Goal: Information Seeking & Learning: Learn about a topic

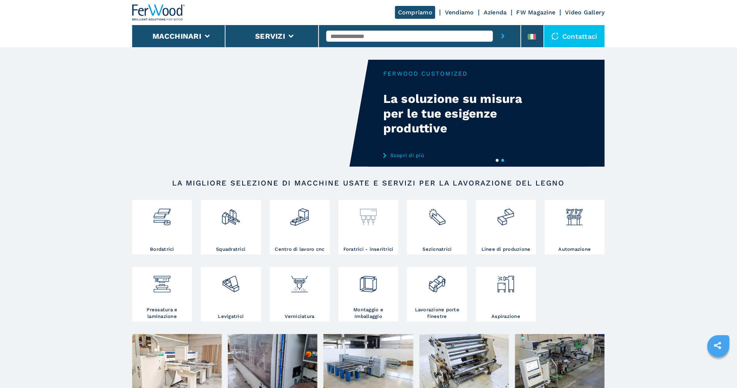
scroll to position [194, 0]
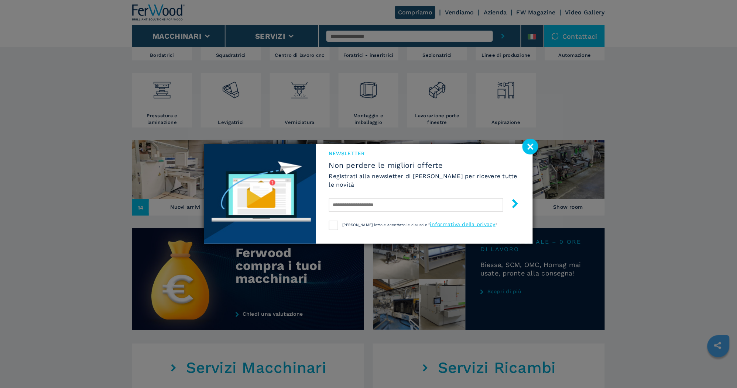
click at [531, 148] on image at bounding box center [530, 147] width 16 height 16
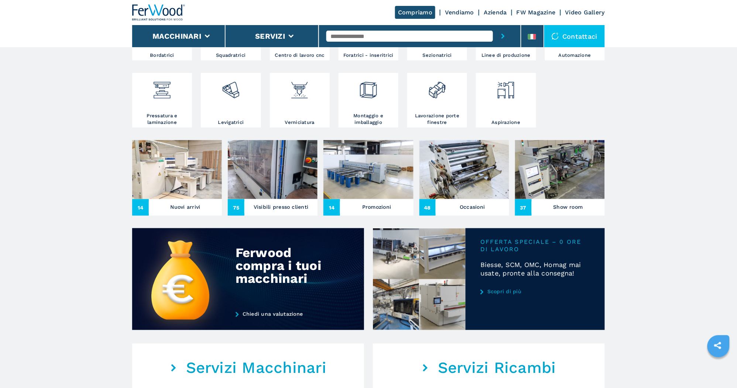
scroll to position [0, 0]
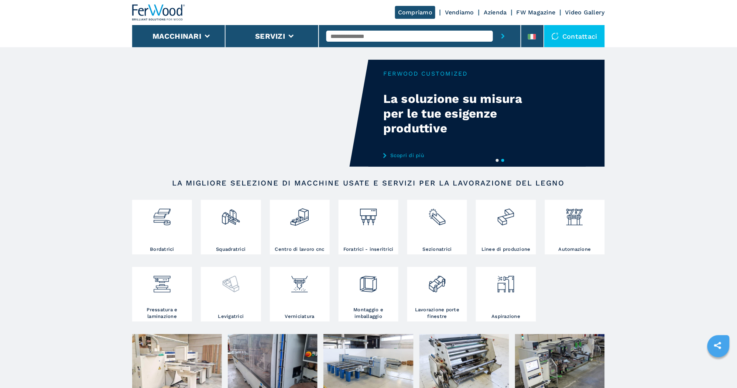
click at [235, 287] on img at bounding box center [231, 281] width 20 height 25
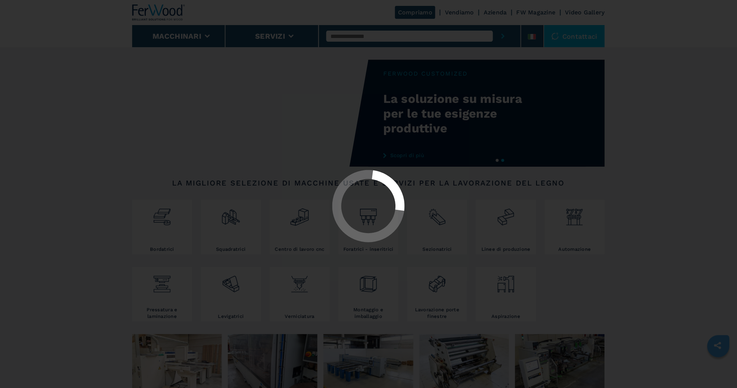
select select "**********"
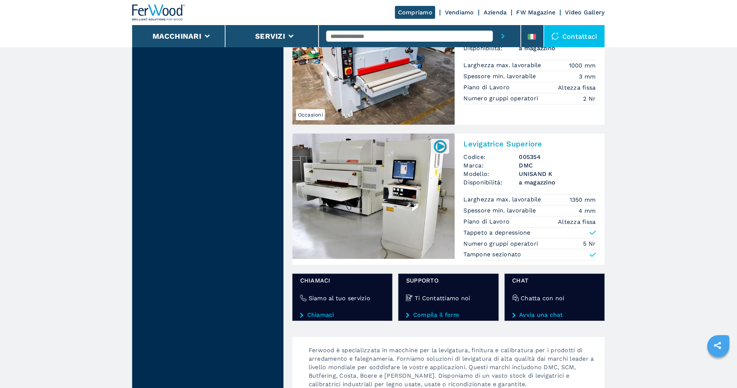
scroll to position [499, 0]
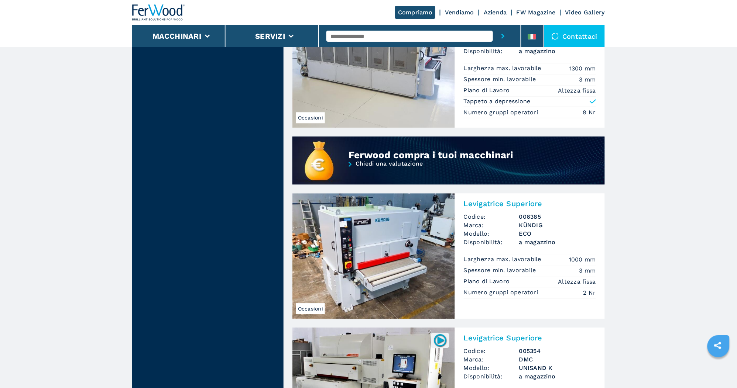
click at [390, 244] on img at bounding box center [373, 255] width 162 height 125
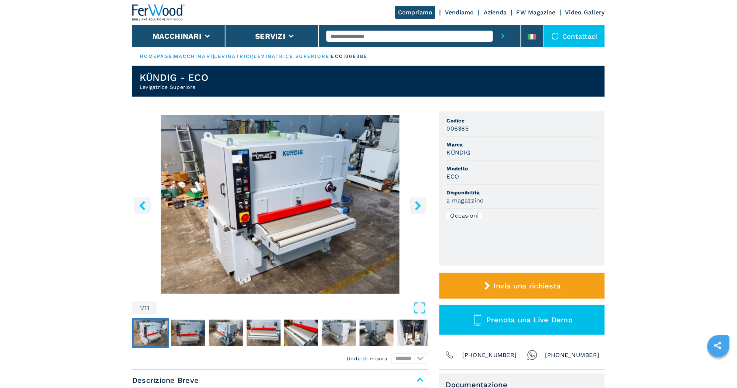
click at [417, 205] on icon "right-button" at bounding box center [417, 205] width 9 height 9
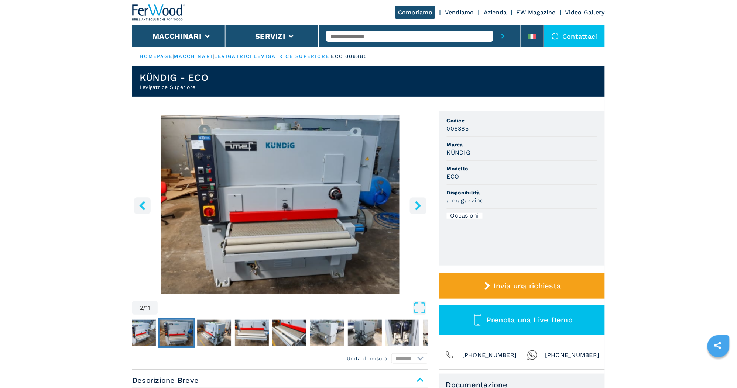
click at [417, 205] on icon "right-button" at bounding box center [417, 205] width 9 height 9
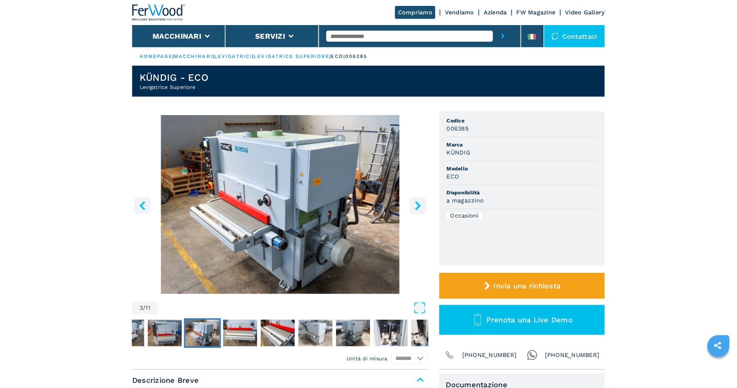
click at [417, 205] on icon "right-button" at bounding box center [417, 205] width 9 height 9
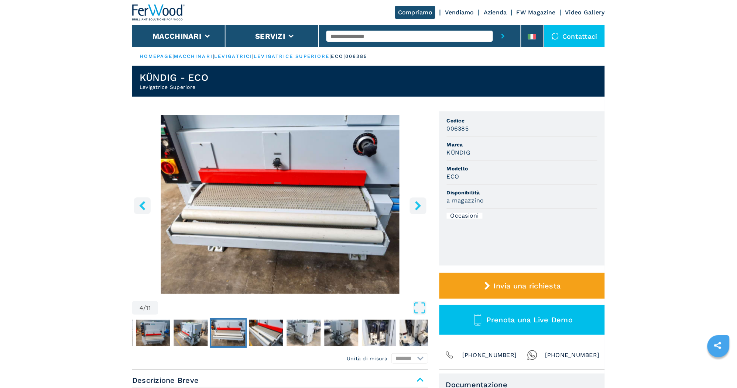
click at [417, 205] on icon "right-button" at bounding box center [417, 205] width 9 height 9
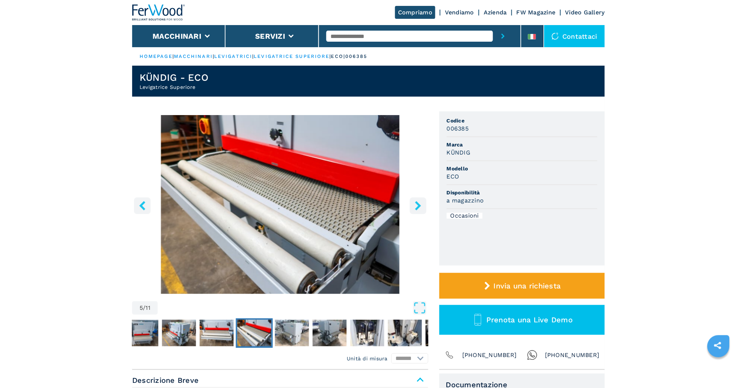
click at [417, 205] on icon "right-button" at bounding box center [417, 205] width 9 height 9
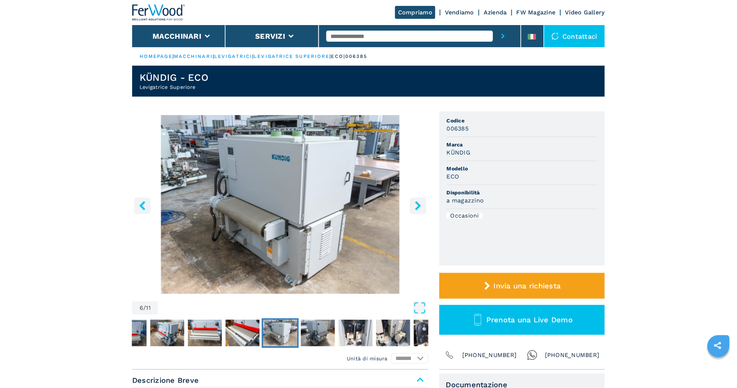
click at [417, 205] on icon "right-button" at bounding box center [417, 205] width 9 height 9
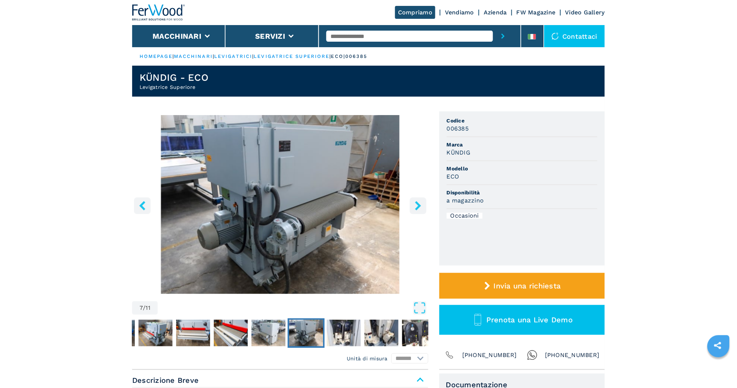
click at [417, 205] on icon "right-button" at bounding box center [417, 205] width 9 height 9
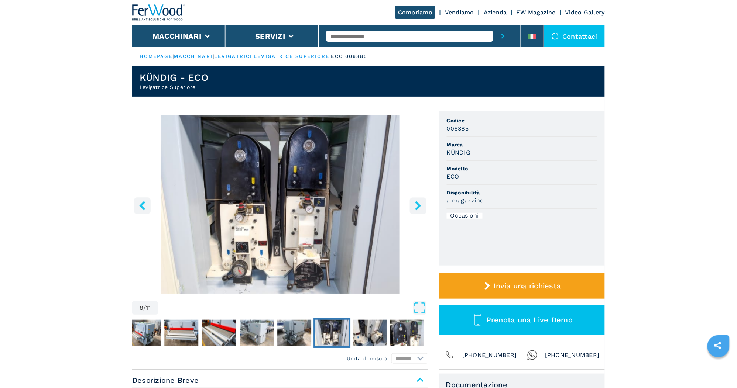
click at [417, 205] on icon "right-button" at bounding box center [417, 205] width 9 height 9
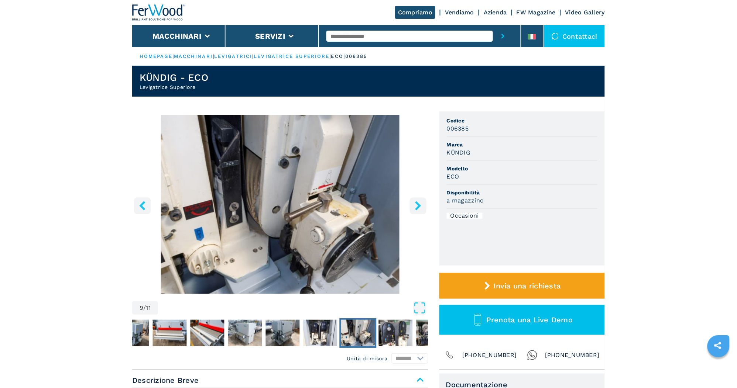
click at [418, 205] on icon "right-button" at bounding box center [418, 205] width 6 height 9
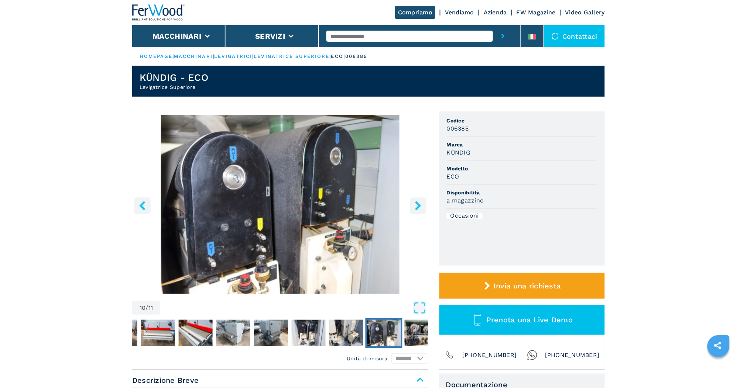
click at [418, 205] on icon "right-button" at bounding box center [418, 205] width 6 height 9
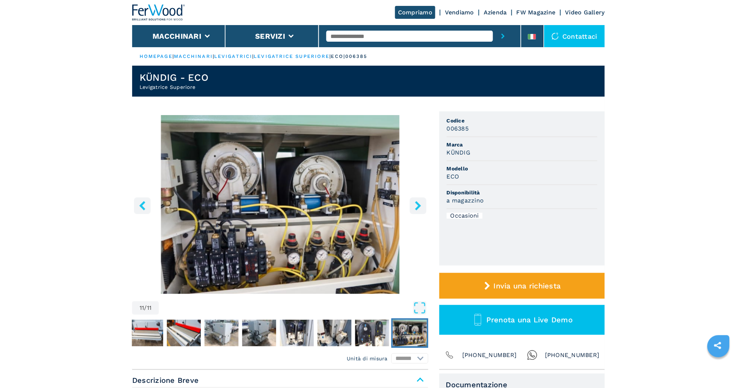
click at [418, 205] on icon "right-button" at bounding box center [418, 205] width 6 height 9
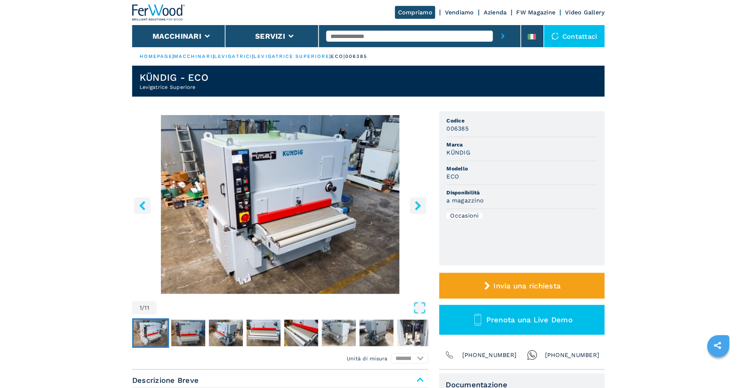
click at [142, 210] on button "left-button" at bounding box center [142, 205] width 17 height 17
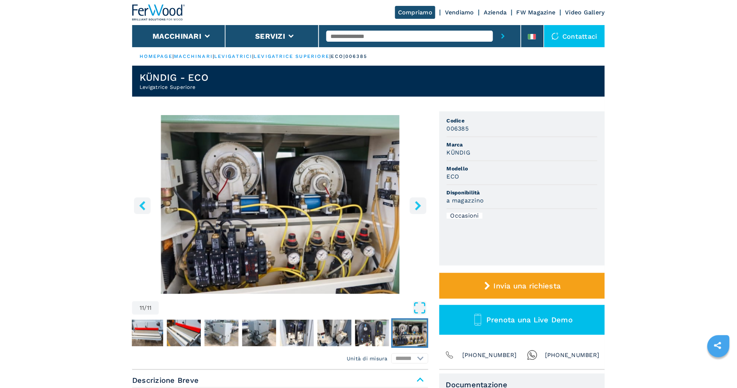
click at [417, 308] on icon "Open Fullscreen" at bounding box center [419, 308] width 13 height 13
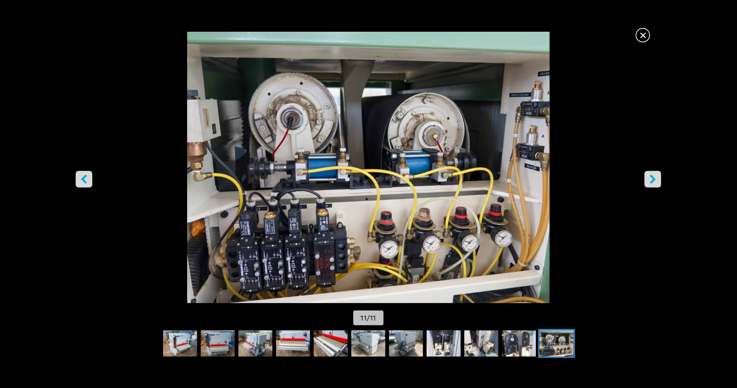
click at [79, 178] on icon "left-button" at bounding box center [83, 179] width 9 height 9
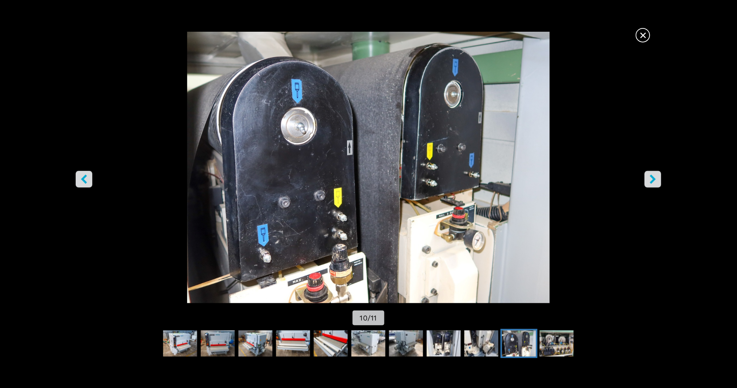
click at [79, 178] on icon "left-button" at bounding box center [83, 179] width 9 height 9
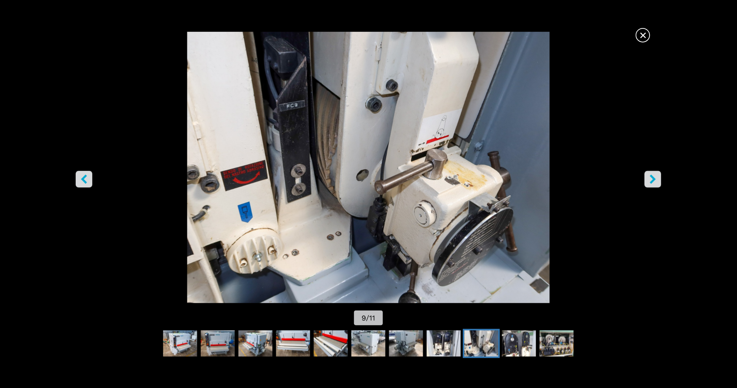
click at [79, 178] on icon "left-button" at bounding box center [83, 179] width 9 height 9
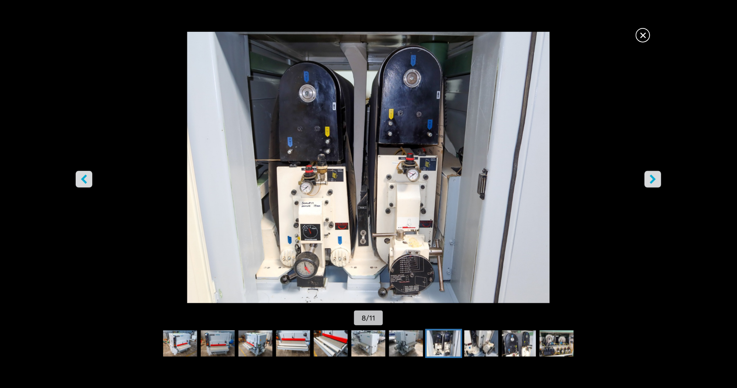
click at [79, 178] on icon "left-button" at bounding box center [83, 179] width 9 height 9
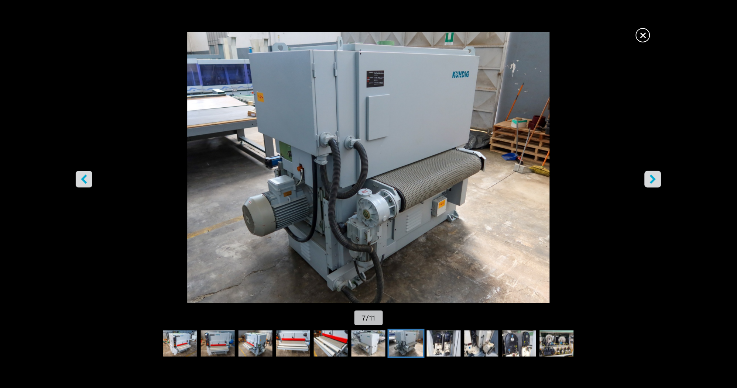
click at [79, 178] on icon "left-button" at bounding box center [83, 179] width 9 height 9
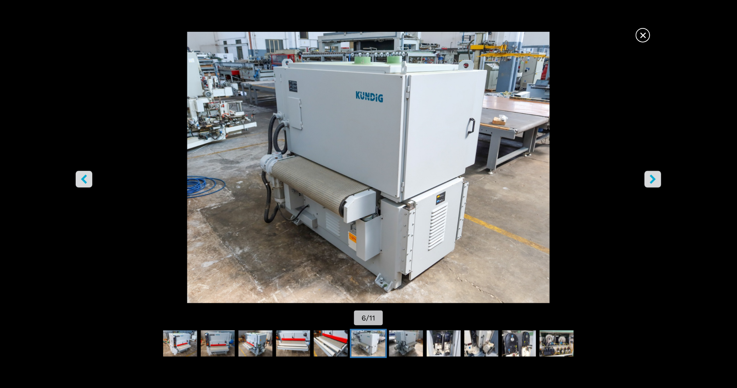
click at [79, 178] on icon "left-button" at bounding box center [83, 179] width 9 height 9
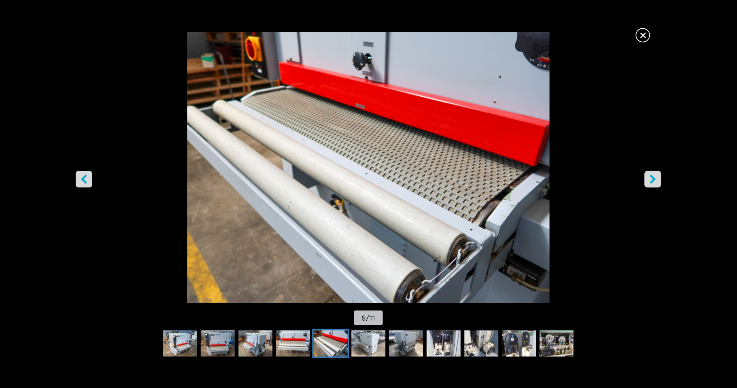
click at [79, 178] on icon "left-button" at bounding box center [83, 179] width 9 height 9
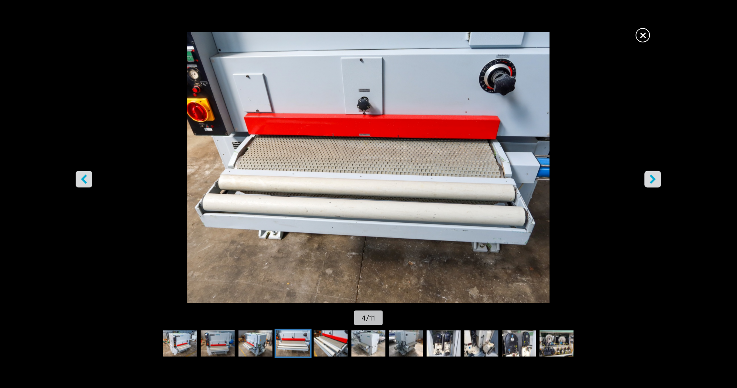
click at [79, 178] on icon "left-button" at bounding box center [83, 179] width 9 height 9
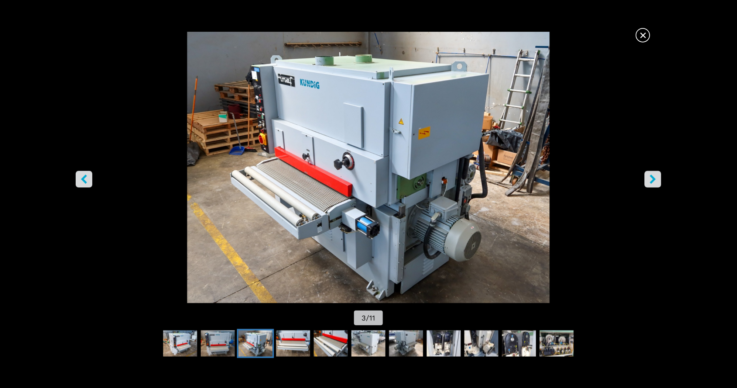
click at [642, 37] on span "×" at bounding box center [642, 33] width 13 height 13
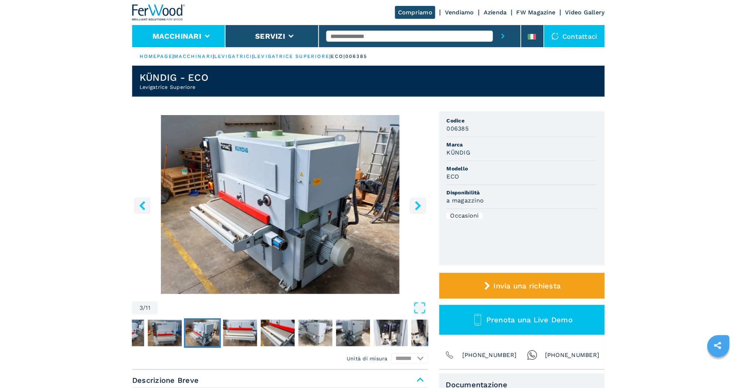
click at [200, 36] on button "Macchinari" at bounding box center [176, 36] width 49 height 9
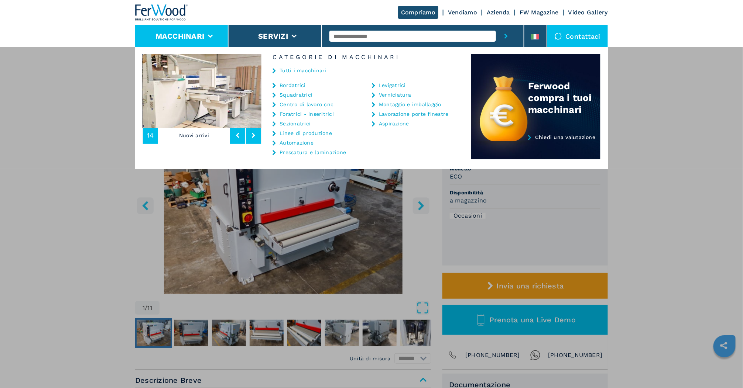
click at [397, 86] on link "Levigatrici" at bounding box center [392, 85] width 27 height 5
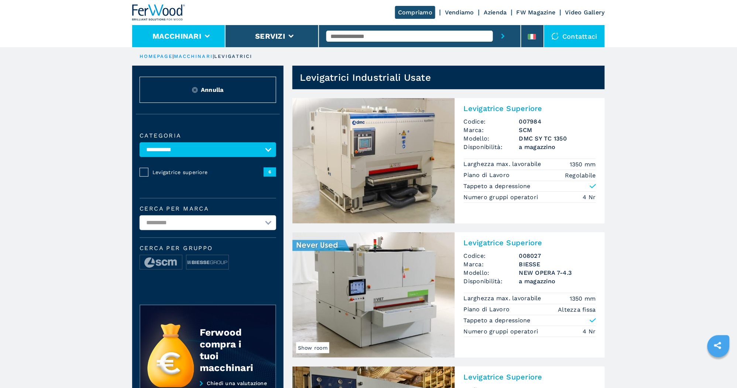
click at [208, 35] on icon at bounding box center [207, 36] width 5 height 3
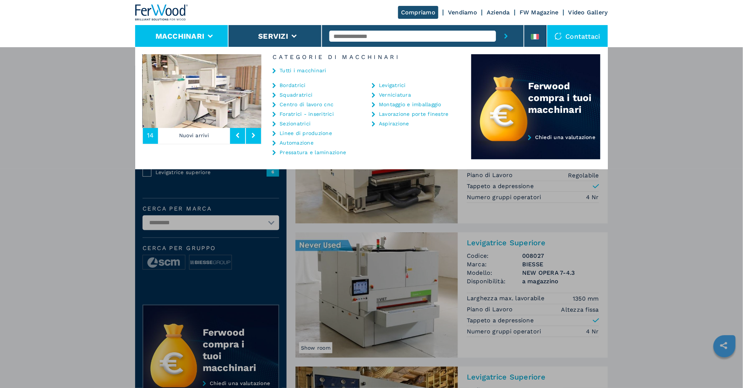
click at [309, 104] on link "Centro di lavoro cnc" at bounding box center [306, 104] width 54 height 5
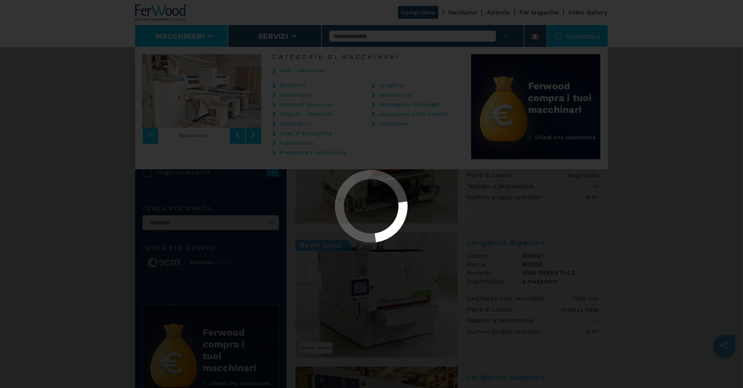
select select "**********"
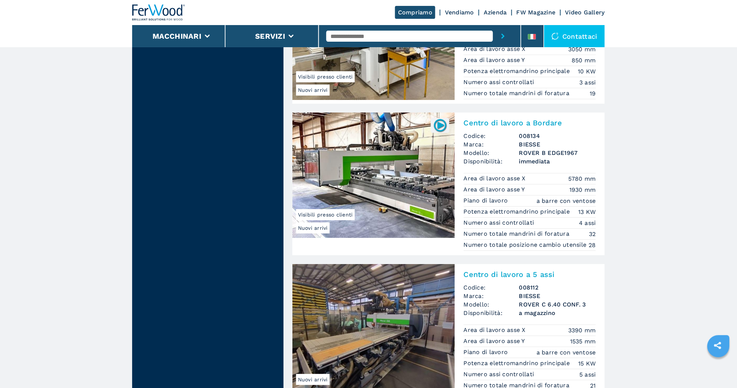
scroll to position [1748, 0]
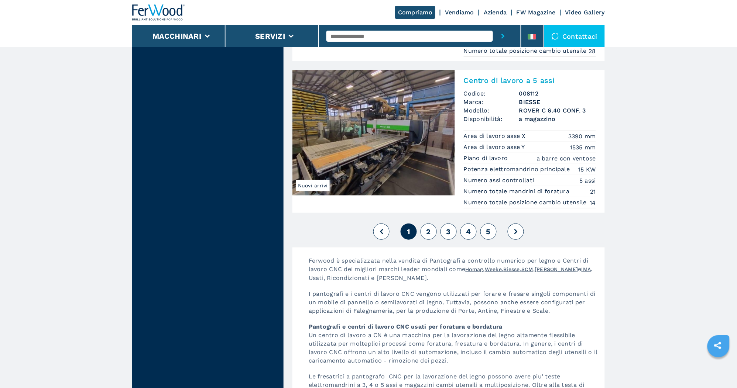
click at [424, 240] on button "2" at bounding box center [428, 232] width 16 height 16
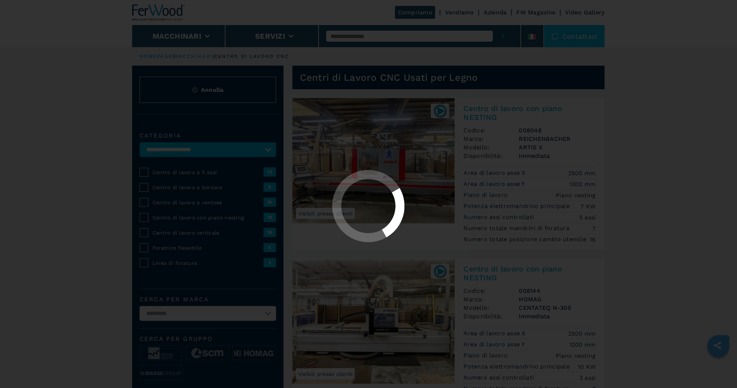
select select "**********"
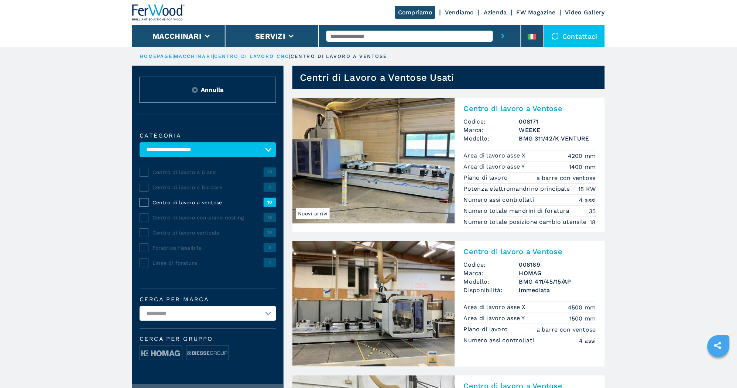
scroll to position [194, 0]
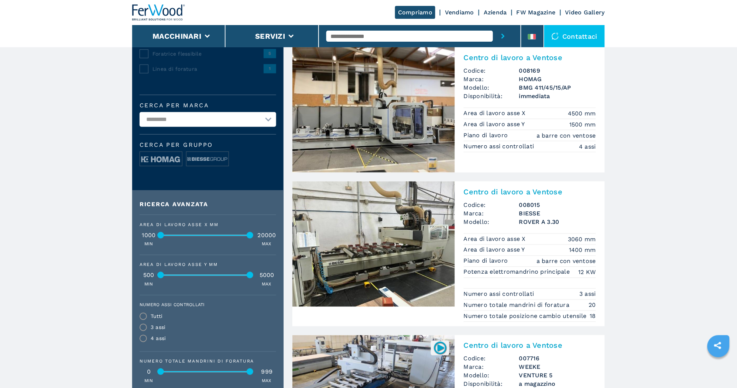
click at [407, 241] on img at bounding box center [373, 244] width 162 height 125
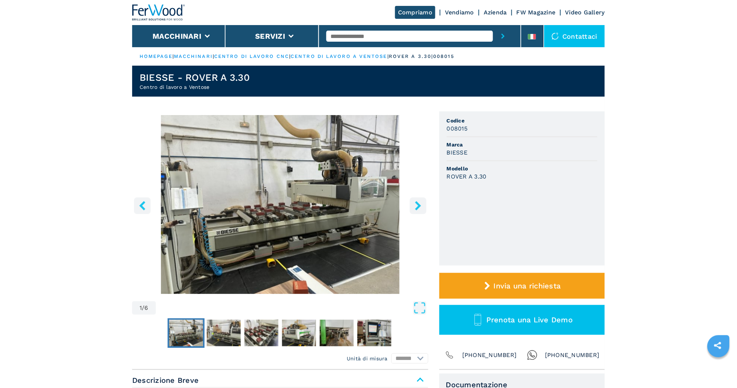
click at [417, 206] on icon "right-button" at bounding box center [417, 205] width 9 height 9
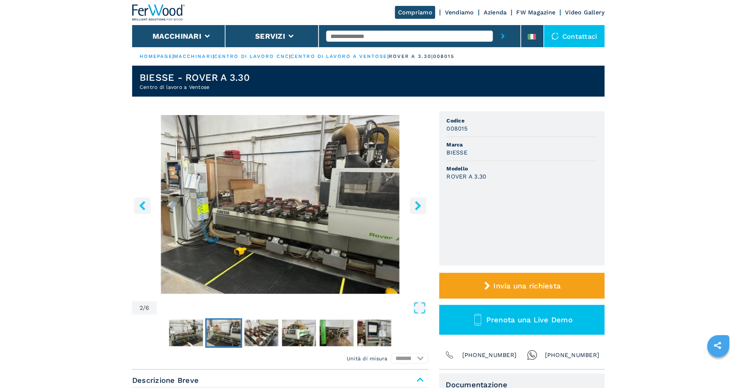
click at [417, 206] on icon "right-button" at bounding box center [417, 205] width 9 height 9
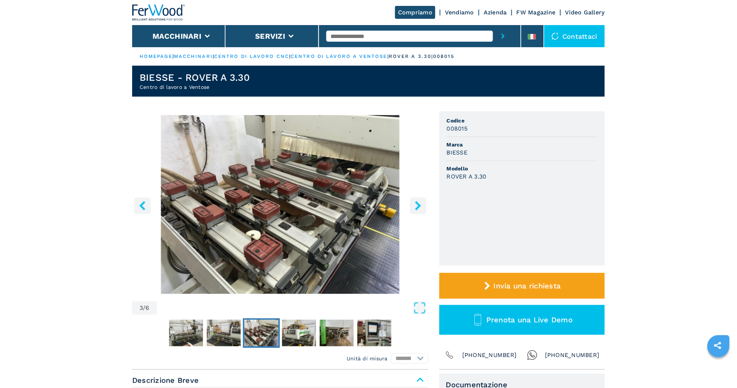
click at [417, 206] on icon "right-button" at bounding box center [417, 205] width 9 height 9
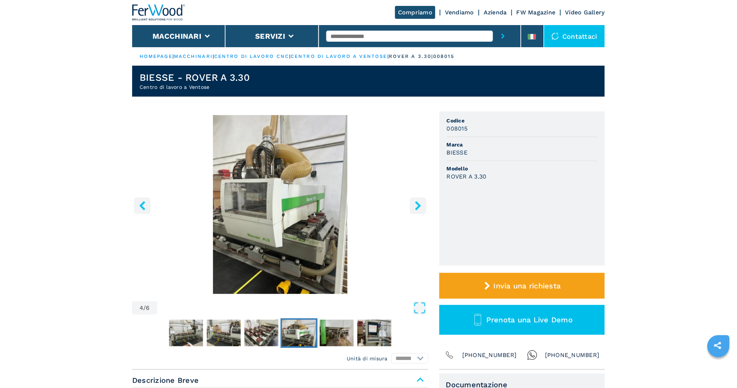
click at [417, 206] on icon "right-button" at bounding box center [417, 205] width 9 height 9
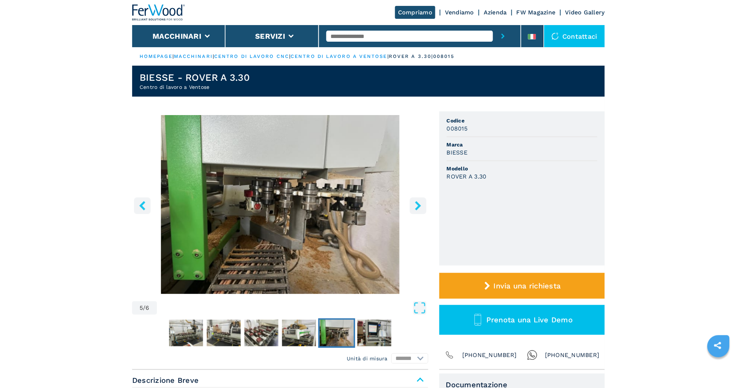
click at [417, 206] on icon "right-button" at bounding box center [417, 205] width 9 height 9
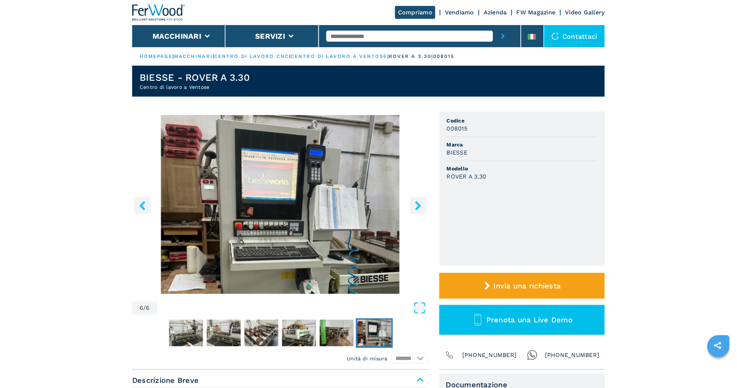
click at [417, 206] on icon "right-button" at bounding box center [417, 205] width 9 height 9
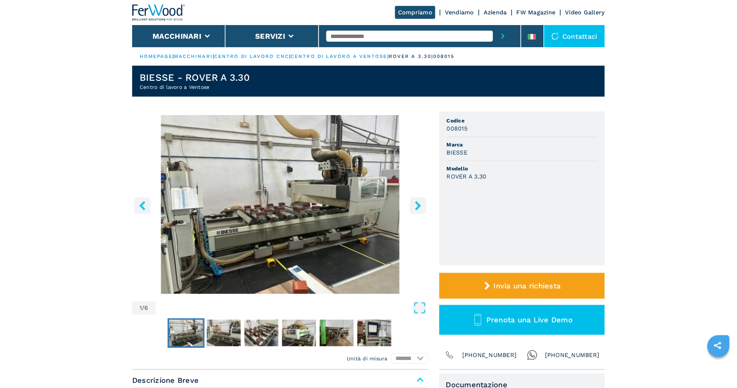
click at [417, 206] on icon "right-button" at bounding box center [417, 205] width 9 height 9
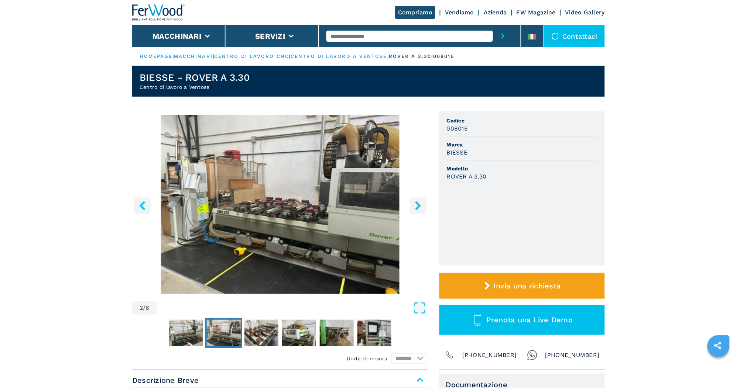
click at [417, 206] on icon "right-button" at bounding box center [417, 205] width 9 height 9
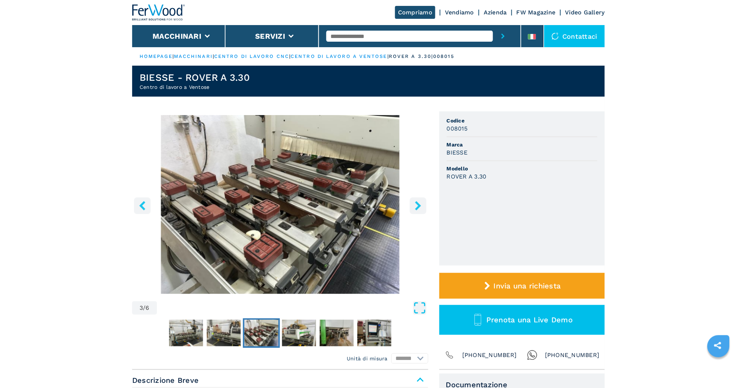
click at [416, 308] on icon "Open Fullscreen" at bounding box center [419, 308] width 13 height 13
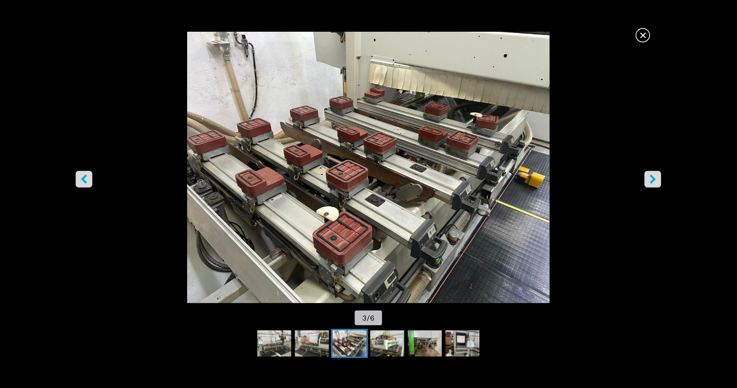
click at [386, 149] on img "Go to Slide 3" at bounding box center [368, 168] width 663 height 272
click at [644, 177] on img "Go to Slide 3" at bounding box center [368, 168] width 663 height 272
click at [651, 178] on icon "right-button" at bounding box center [653, 179] width 6 height 9
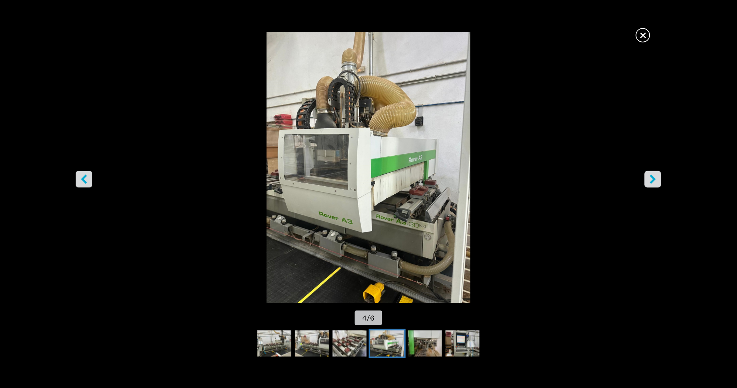
click at [655, 180] on icon "right-button" at bounding box center [653, 179] width 6 height 9
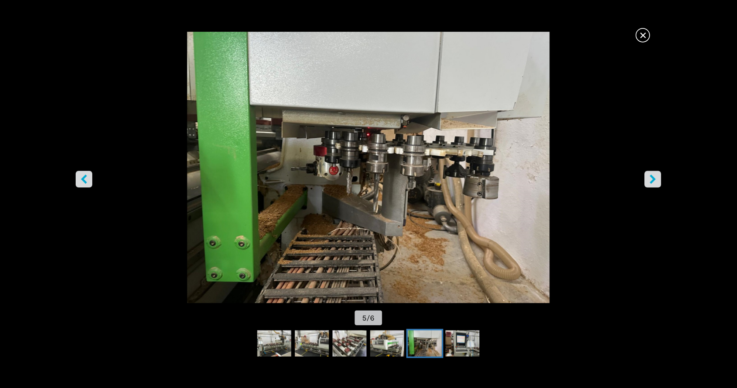
click at [655, 180] on icon "right-button" at bounding box center [653, 179] width 6 height 9
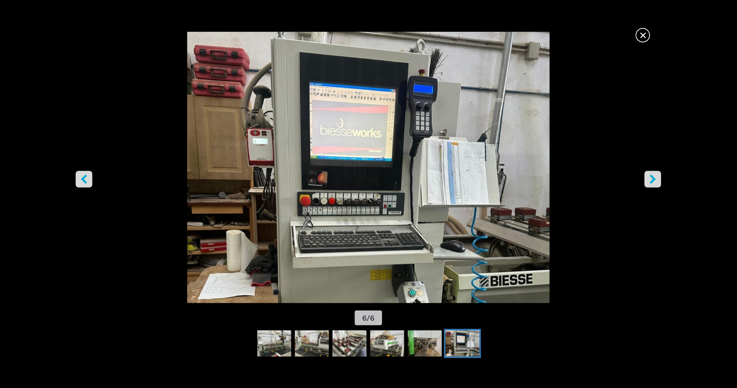
click at [86, 182] on icon "left-button" at bounding box center [84, 179] width 6 height 9
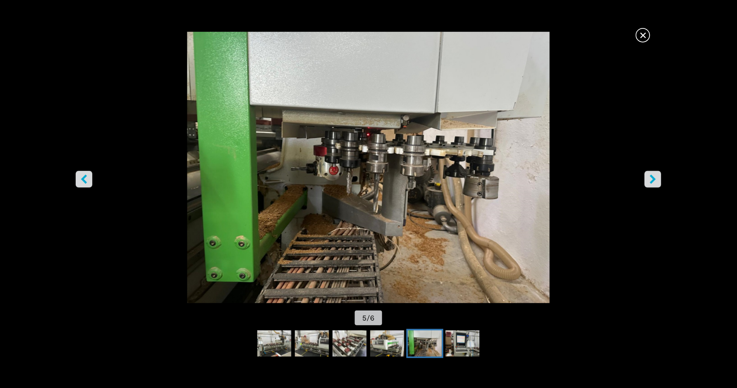
click at [651, 180] on icon "right-button" at bounding box center [652, 179] width 9 height 9
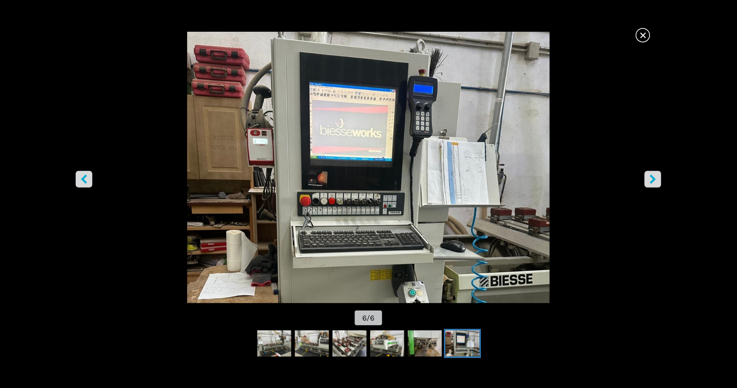
click at [651, 180] on icon "right-button" at bounding box center [652, 179] width 9 height 9
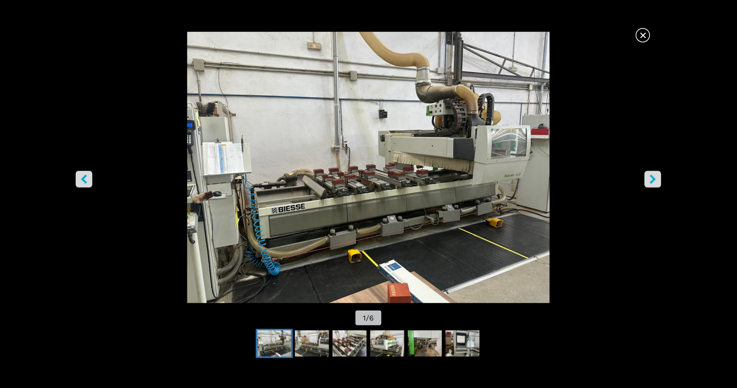
click at [651, 180] on icon "right-button" at bounding box center [652, 179] width 9 height 9
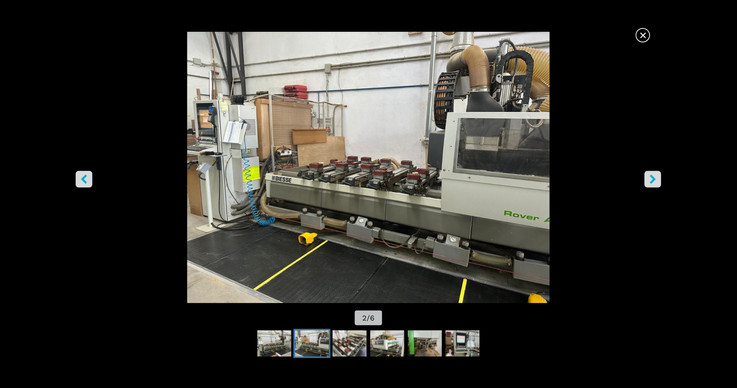
click at [651, 180] on icon "right-button" at bounding box center [652, 179] width 9 height 9
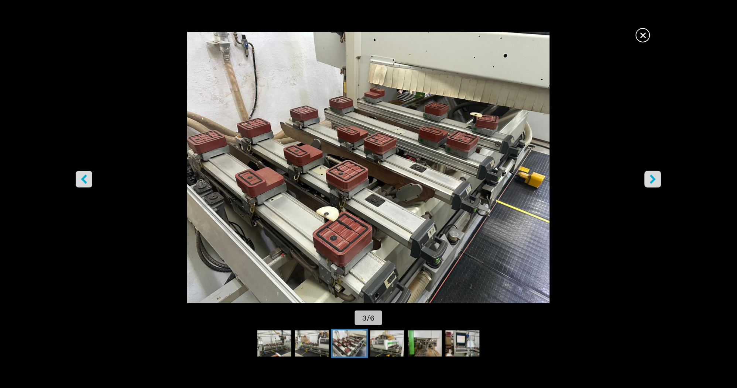
click at [644, 28] on span "×" at bounding box center [642, 33] width 13 height 13
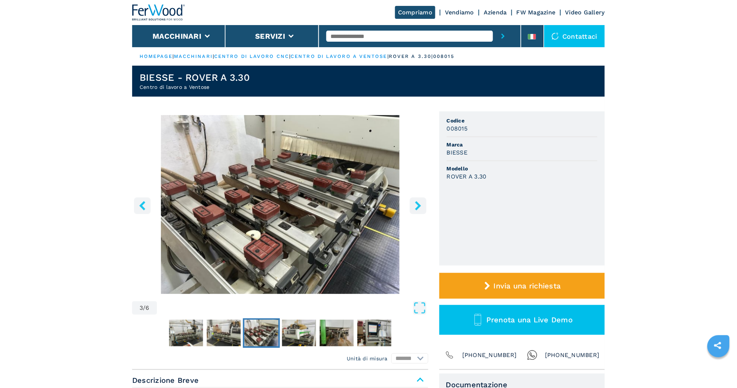
click at [156, 56] on link "HOMEPAGE" at bounding box center [156, 57] width 33 height 6
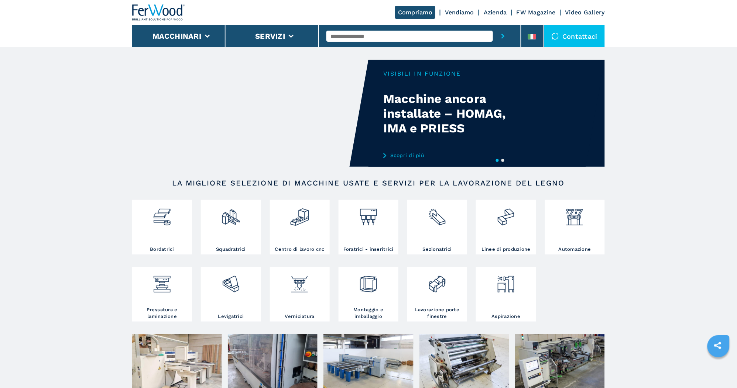
scroll to position [194, 0]
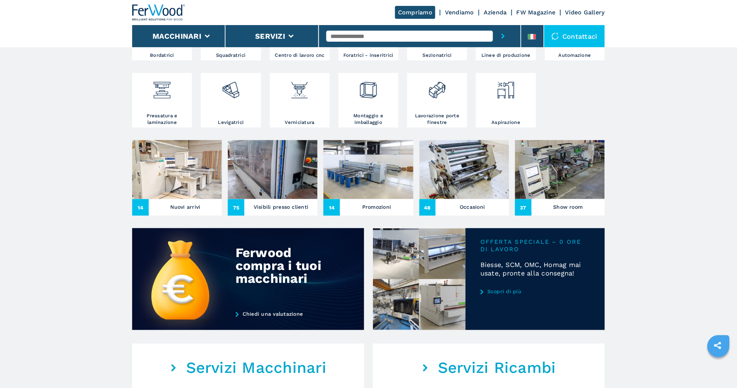
click at [473, 175] on img at bounding box center [464, 169] width 90 height 59
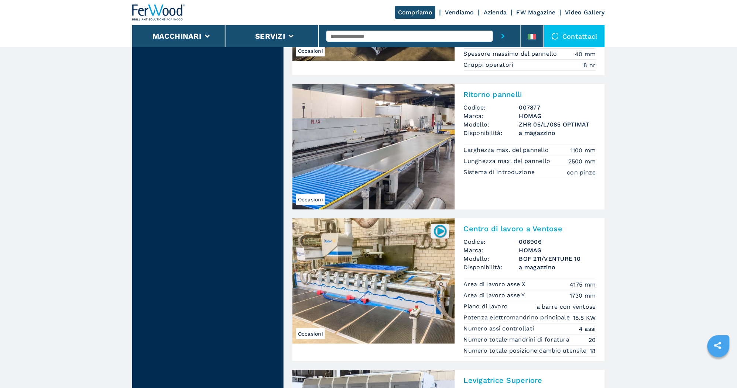
scroll to position [971, 0]
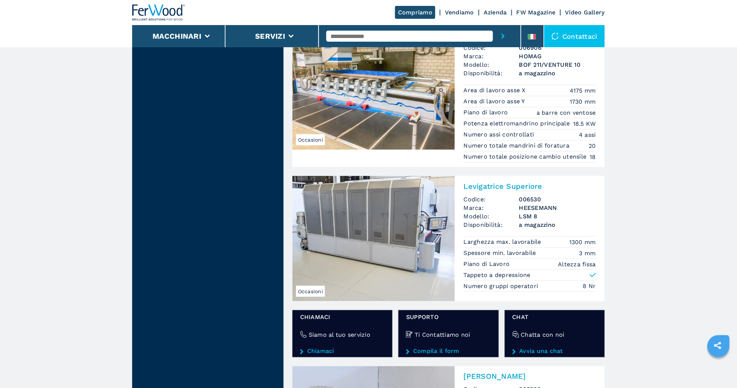
click at [375, 83] on img at bounding box center [373, 86] width 162 height 125
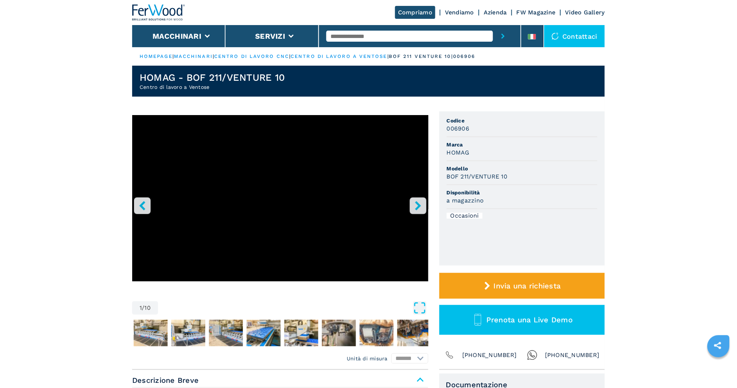
click at [415, 307] on icon "Open Fullscreen" at bounding box center [419, 308] width 13 height 13
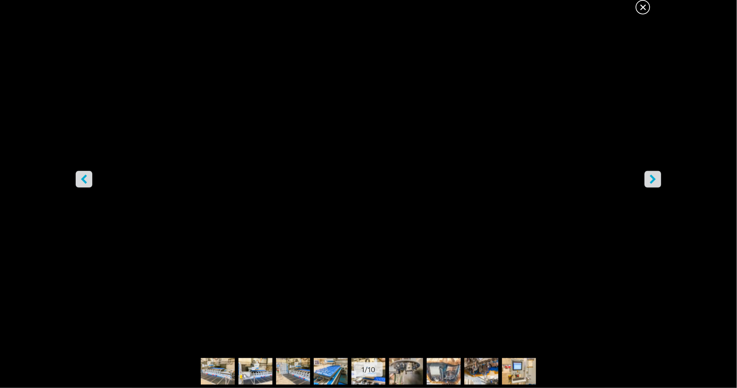
click at [660, 179] on button "right-button" at bounding box center [652, 179] width 17 height 17
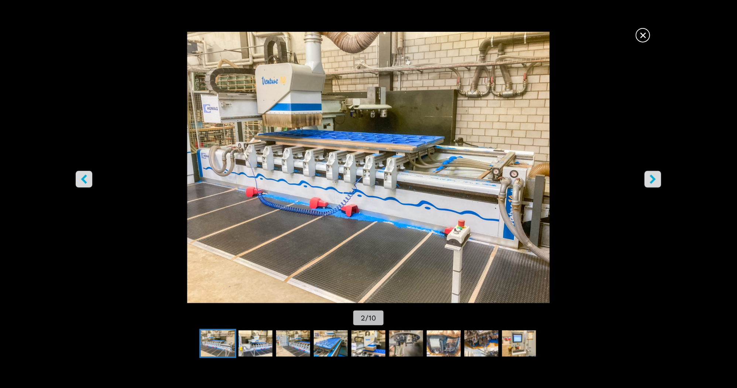
click at [648, 176] on icon "right-button" at bounding box center [652, 179] width 9 height 9
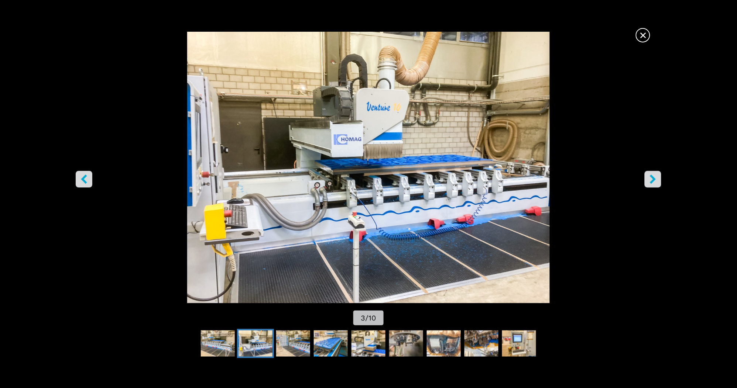
click at [648, 176] on icon "right-button" at bounding box center [652, 179] width 9 height 9
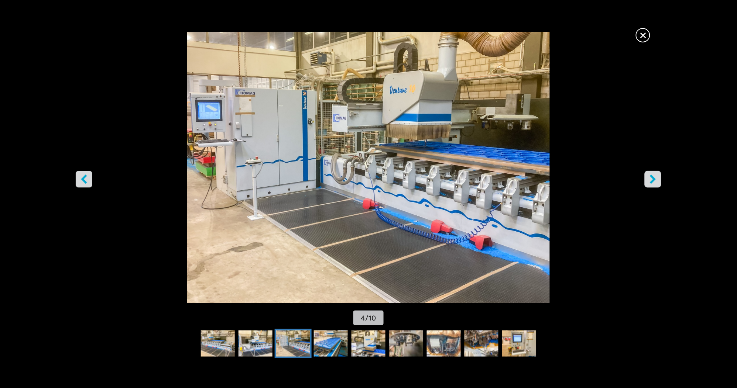
click at [648, 176] on icon "right-button" at bounding box center [652, 179] width 9 height 9
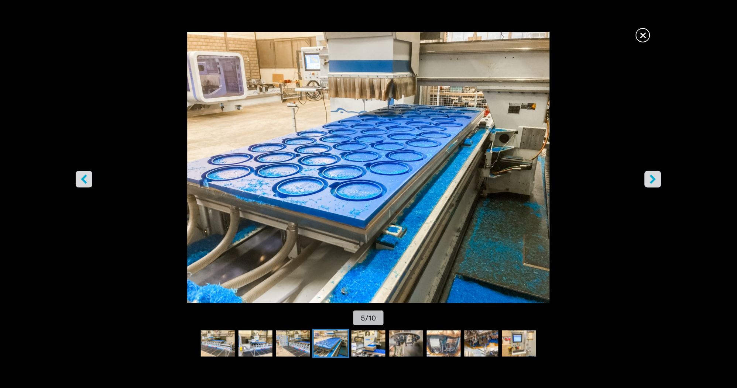
click at [648, 176] on icon "right-button" at bounding box center [652, 179] width 9 height 9
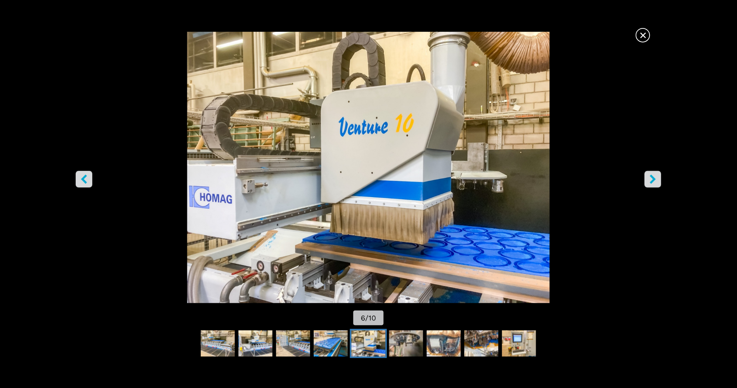
click at [648, 176] on icon "right-button" at bounding box center [652, 179] width 9 height 9
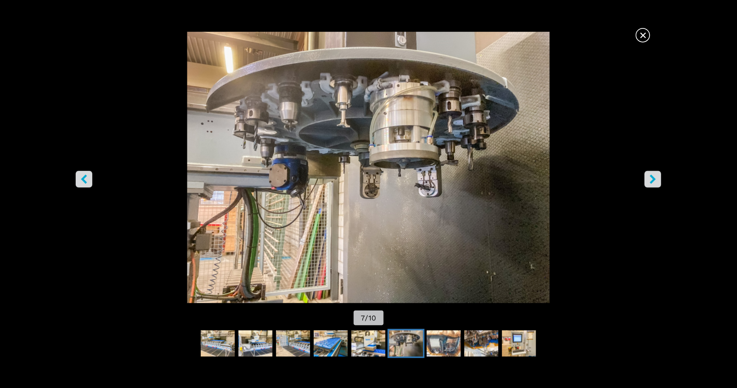
click at [647, 175] on button "right-button" at bounding box center [652, 179] width 17 height 17
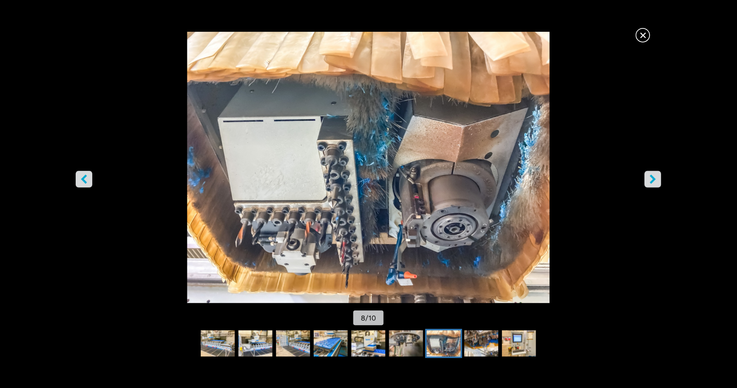
click at [647, 175] on button "right-button" at bounding box center [652, 179] width 17 height 17
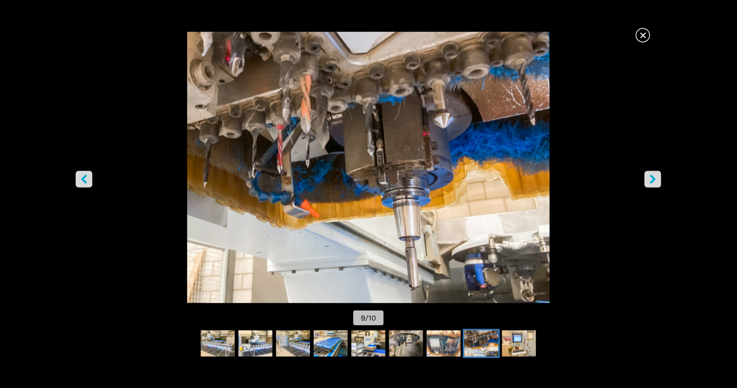
click at [647, 175] on button "right-button" at bounding box center [652, 179] width 17 height 17
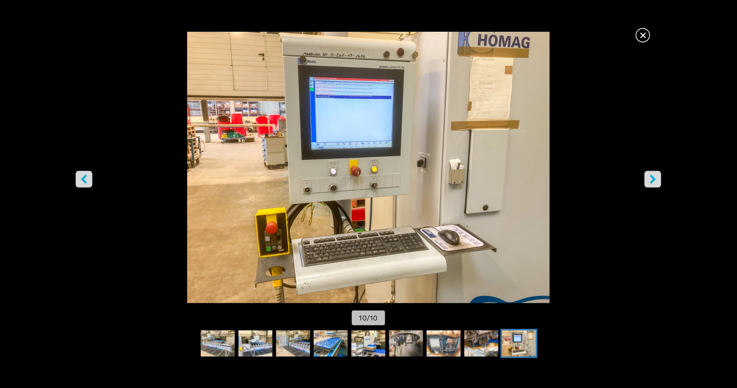
click at [647, 175] on button "right-button" at bounding box center [652, 179] width 17 height 17
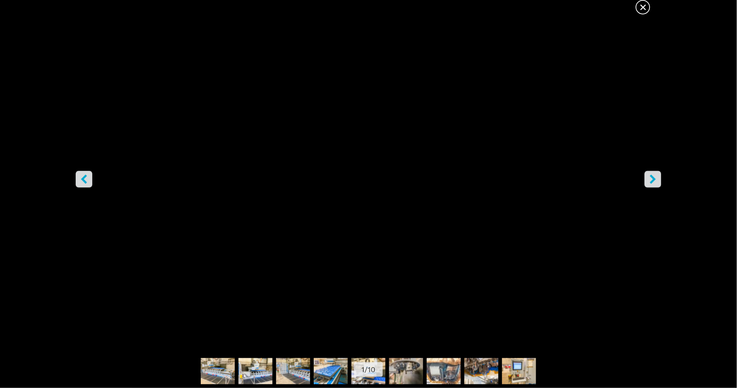
click at [647, 175] on button "right-button" at bounding box center [652, 179] width 17 height 17
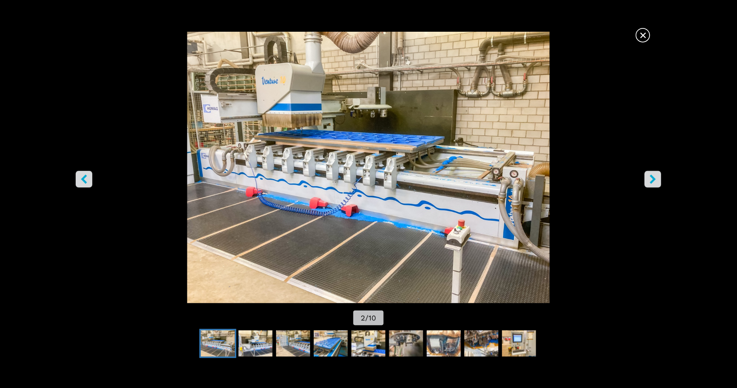
click at [647, 175] on button "right-button" at bounding box center [652, 179] width 17 height 17
click at [640, 34] on span "×" at bounding box center [642, 33] width 13 height 13
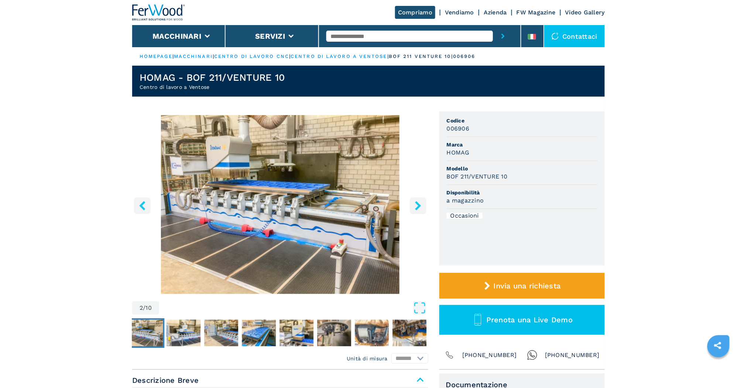
click at [390, 35] on input "text" at bounding box center [409, 36] width 166 height 11
type input "**********"
click at [493, 25] on button "submit-button" at bounding box center [503, 36] width 20 height 22
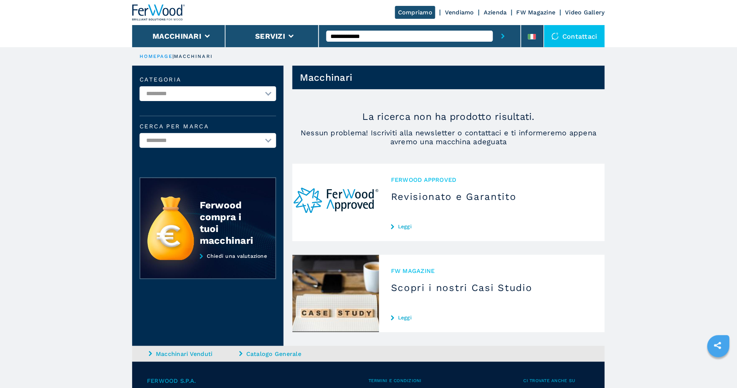
click at [331, 35] on input "**********" at bounding box center [409, 36] width 166 height 11
click at [493, 25] on button "submit-button" at bounding box center [503, 36] width 20 height 22
click at [383, 35] on input "**********" at bounding box center [409, 36] width 166 height 11
click at [392, 38] on input "***" at bounding box center [409, 36] width 166 height 11
type input "***"
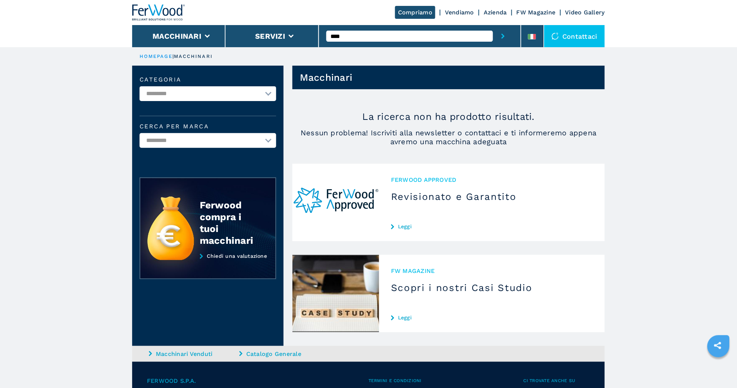
click at [503, 35] on icon "submit-button" at bounding box center [502, 36] width 3 height 5
click at [440, 195] on h3 "Revisionato e Garantito" at bounding box center [492, 197] width 202 height 12
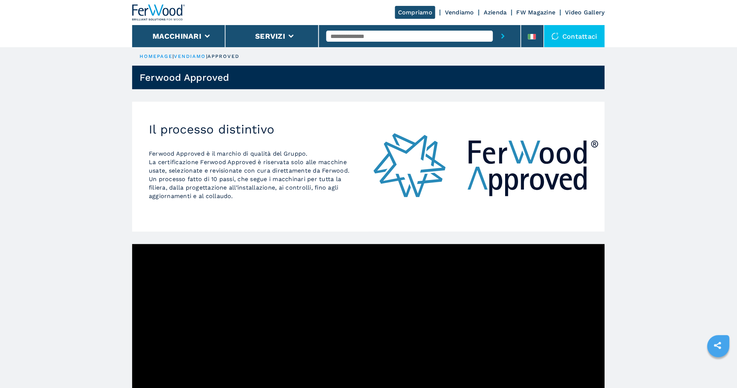
click at [375, 37] on input "text" at bounding box center [409, 36] width 166 height 11
type input "*********"
click at [493, 25] on button "submit-button" at bounding box center [503, 36] width 20 height 22
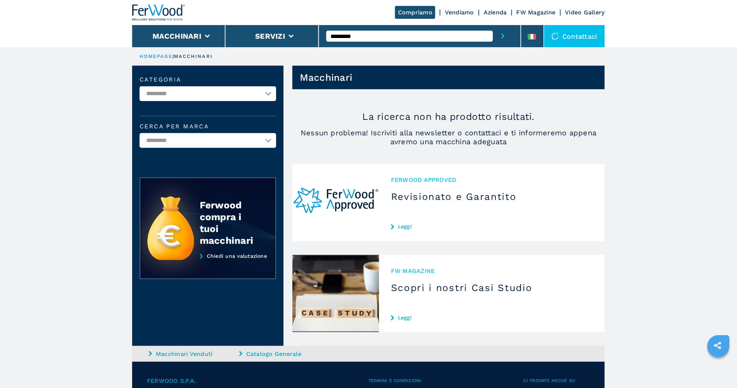
click at [264, 94] on select "**********" at bounding box center [208, 93] width 137 height 15
select select "**********"
click at [140, 86] on select "**********" at bounding box center [208, 93] width 137 height 15
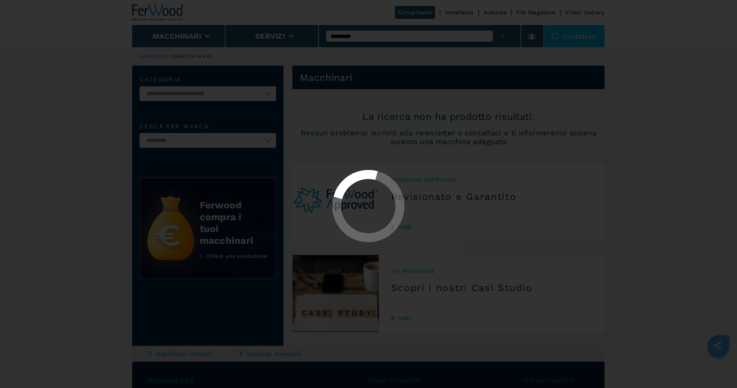
select select "**********"
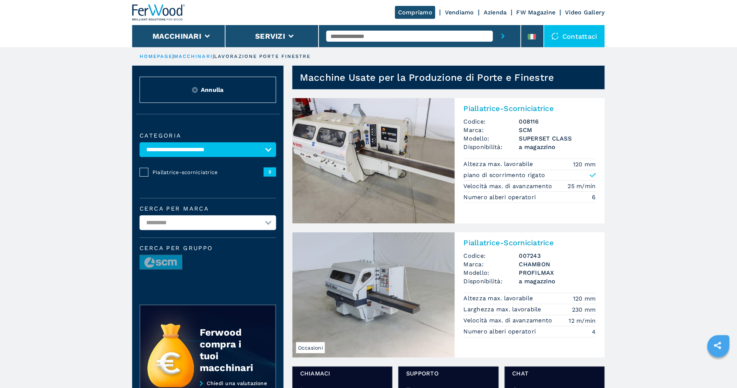
click at [266, 224] on select "********* ******* ***" at bounding box center [208, 223] width 137 height 15
click at [268, 152] on select "**********" at bounding box center [208, 149] width 137 height 15
select select
click at [140, 142] on select "**********" at bounding box center [208, 149] width 137 height 15
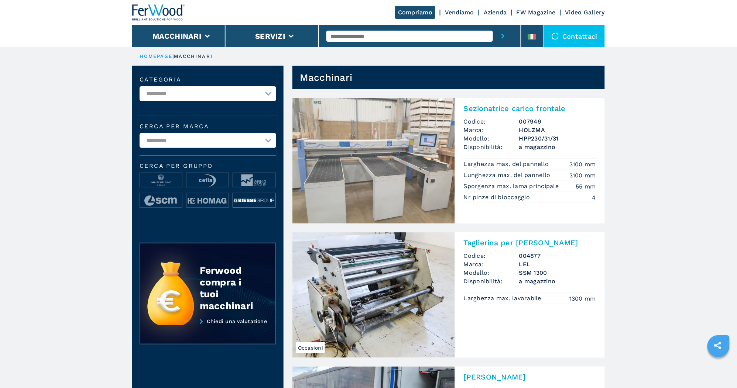
click at [256, 200] on img at bounding box center [254, 200] width 42 height 15
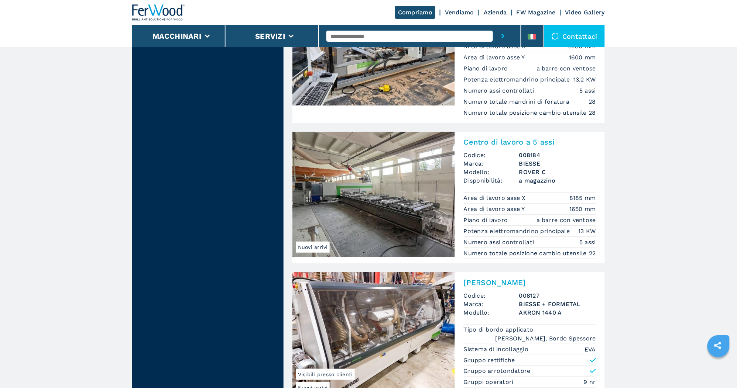
scroll to position [582, 0]
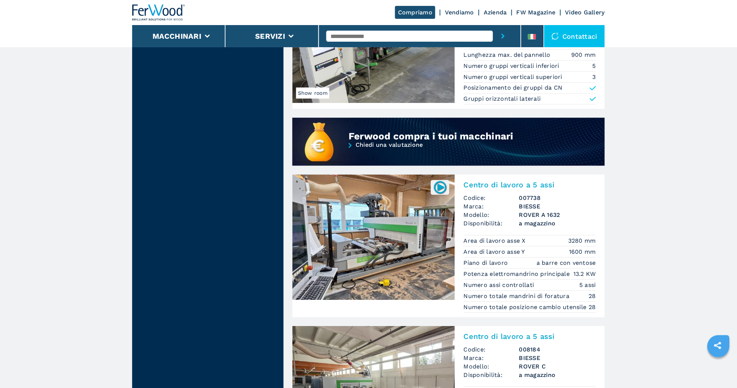
click at [386, 230] on img at bounding box center [373, 237] width 162 height 125
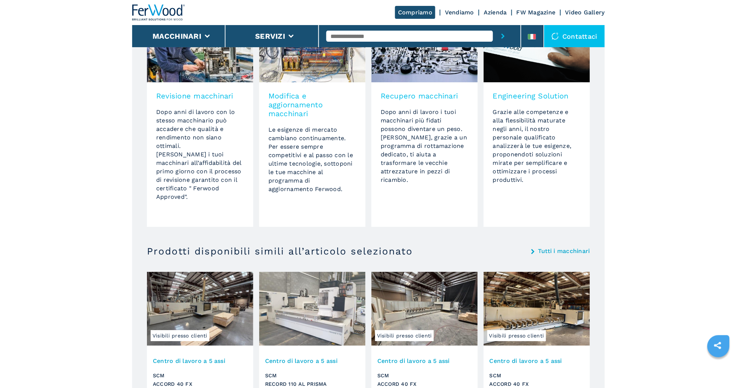
scroll to position [761, 0]
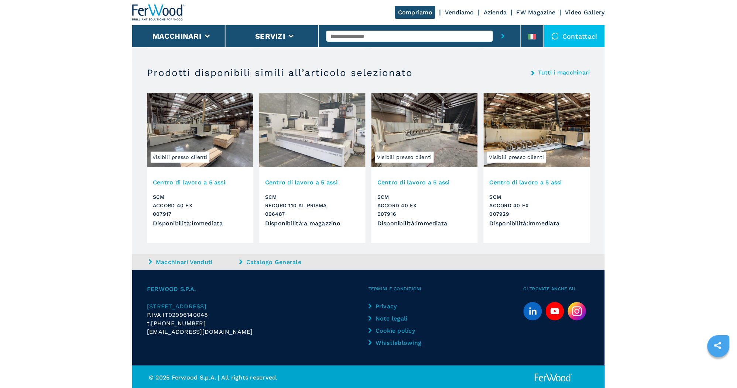
click at [258, 261] on link "Catalogo Generale" at bounding box center [283, 262] width 89 height 8
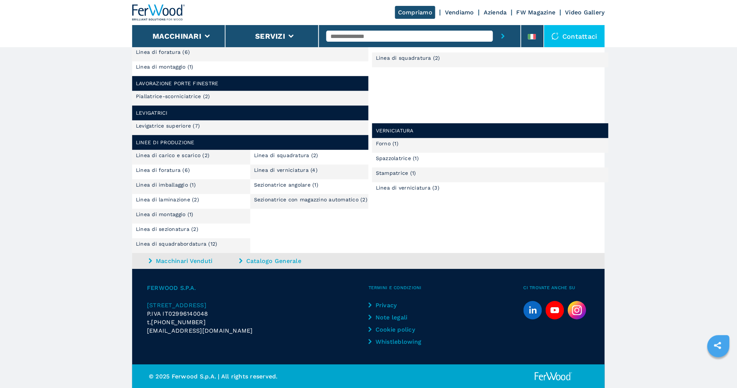
scroll to position [371, 0]
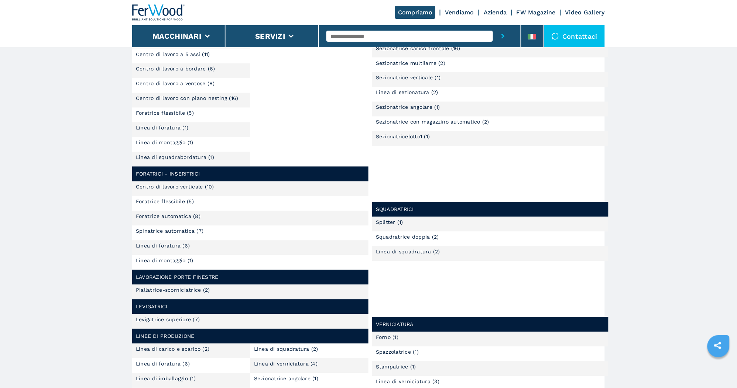
click at [190, 186] on link "Centro di lavoro verticale (10)" at bounding box center [175, 187] width 78 height 5
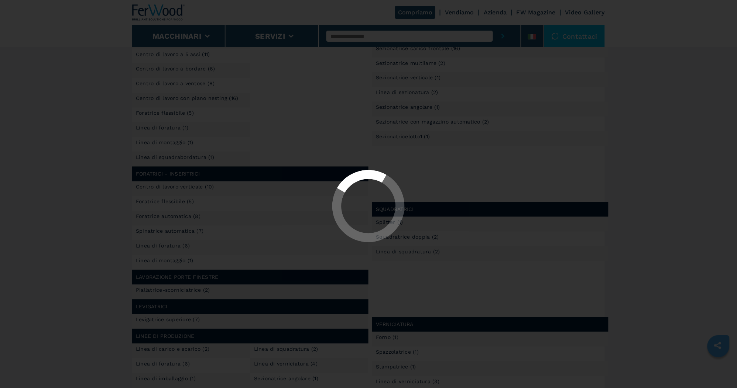
select select "**********"
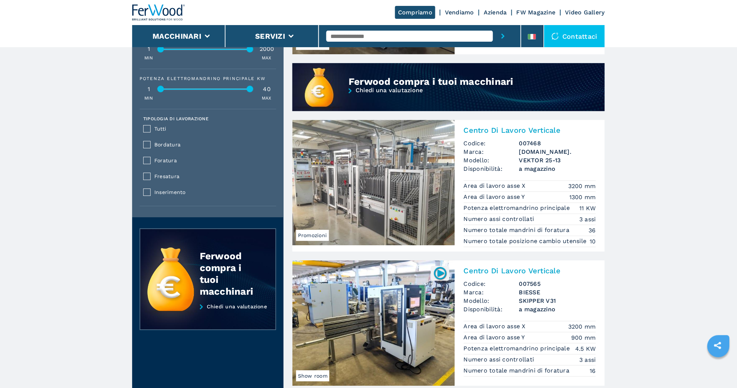
scroll to position [777, 0]
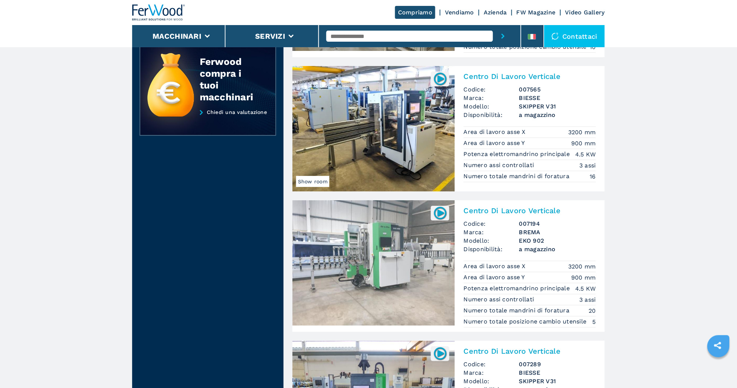
click at [389, 134] on img at bounding box center [373, 128] width 162 height 125
